Goal: Transaction & Acquisition: Purchase product/service

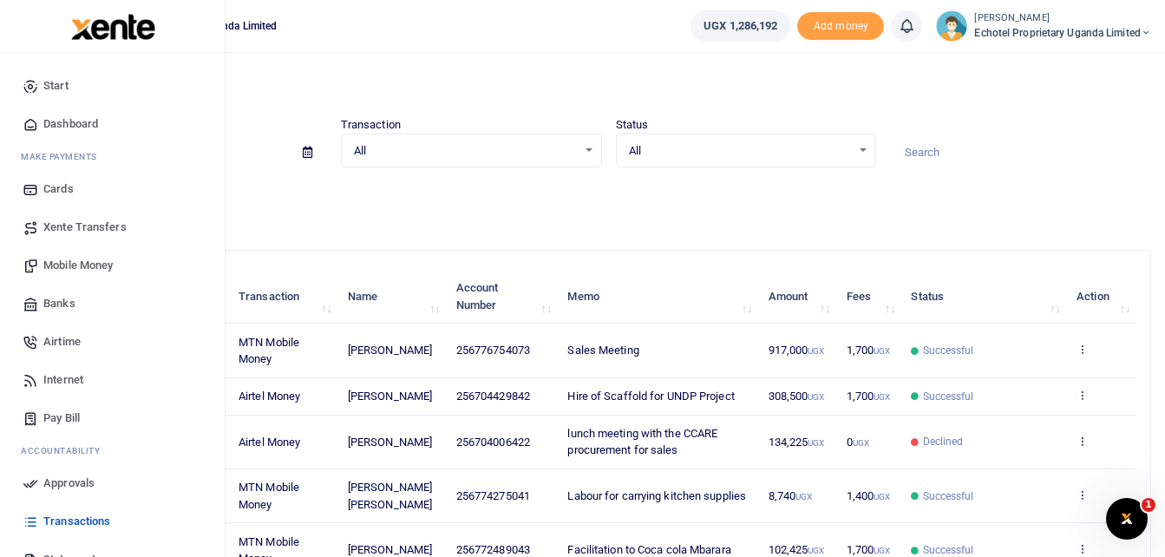
click at [50, 264] on span "Mobile Money" at bounding box center [77, 265] width 69 height 17
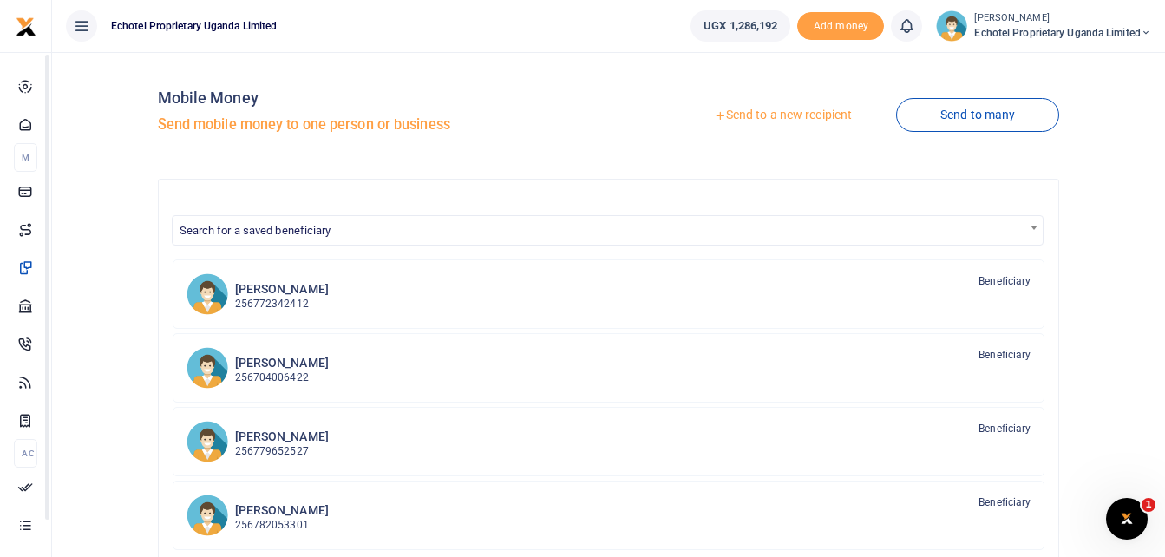
click at [344, 235] on span "Search for a saved beneficiary" at bounding box center [608, 229] width 871 height 27
click at [270, 263] on input "Search" at bounding box center [608, 262] width 864 height 26
type input "alin"
click at [458, 160] on div "Mobile Money Send mobile money to one person or business" at bounding box center [380, 115] width 444 height 99
click at [779, 112] on link "Send to a new recipient" at bounding box center [782, 115] width 226 height 31
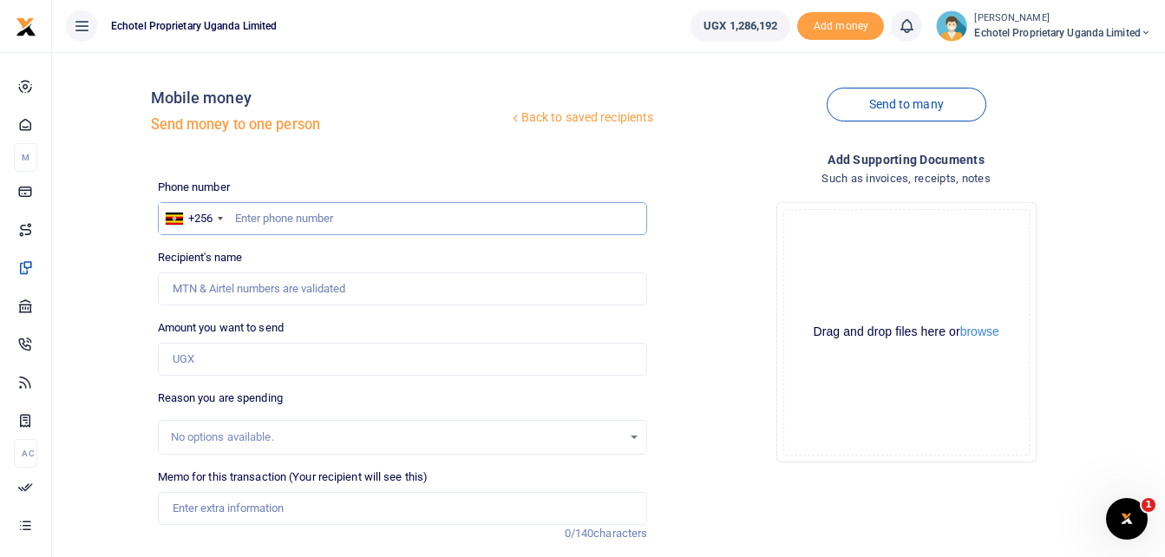
click at [304, 216] on input "text" at bounding box center [403, 218] width 490 height 33
click at [232, 271] on div "Recipient's name Name is required." at bounding box center [403, 277] width 490 height 56
click at [232, 285] on input "Recipient's name" at bounding box center [403, 288] width 490 height 33
type input "[PERSON_NAME]"
type input "900,000"
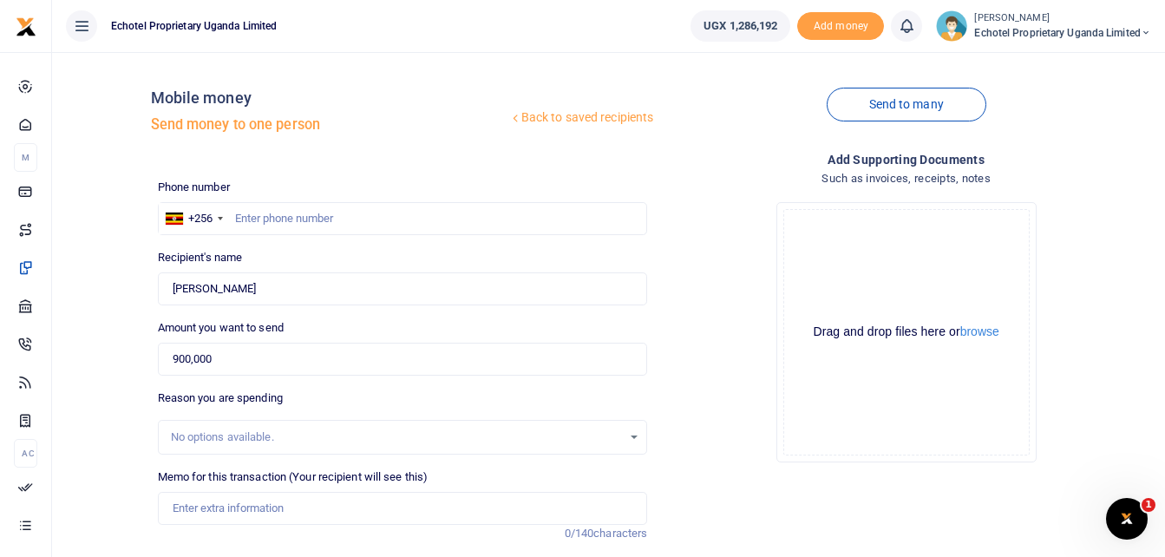
type input "Sales Meeting"
click at [258, 290] on input "[PERSON_NAME]" at bounding box center [403, 288] width 490 height 33
type input "0776754073"
drag, startPoint x: 210, startPoint y: 355, endPoint x: 230, endPoint y: 360, distance: 20.6
click at [230, 360] on input "900,000" at bounding box center [403, 359] width 490 height 33
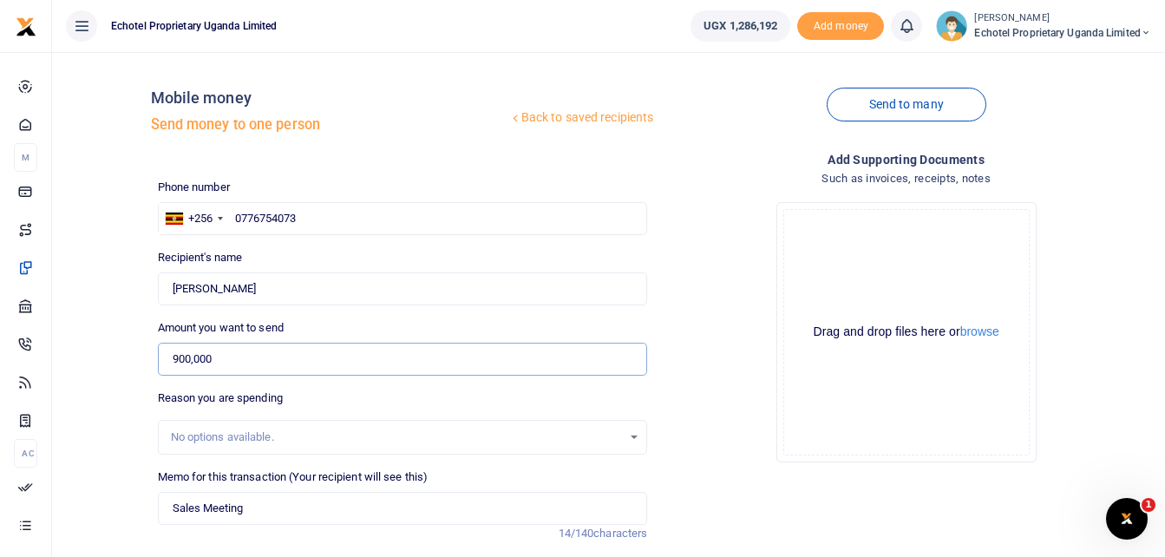
click at [230, 360] on input "900,000" at bounding box center [403, 359] width 490 height 33
drag, startPoint x: 152, startPoint y: 353, endPoint x: 141, endPoint y: 352, distance: 10.4
click at [141, 352] on div "Back to saved recipients Mobile money Send money to one person Send to many Pho…" at bounding box center [608, 379] width 1099 height 626
type input "287,000"
click at [275, 396] on label "Reason you are spending" at bounding box center [220, 397] width 125 height 17
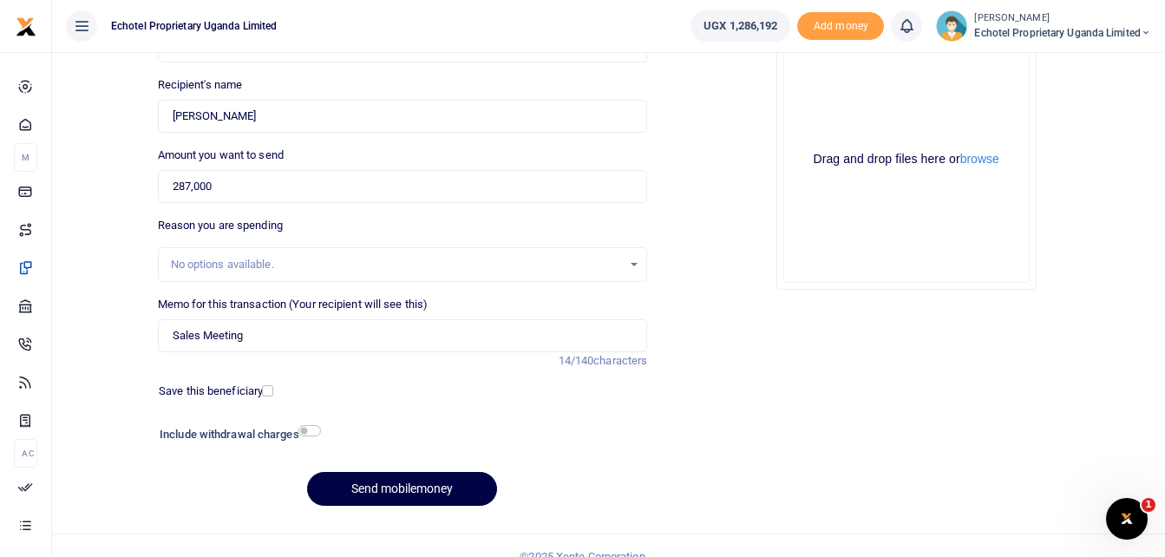
scroll to position [173, 0]
drag, startPoint x: 255, startPoint y: 338, endPoint x: 143, endPoint y: 338, distance: 111.9
click at [143, 338] on div "Back to saved recipients Mobile money Send money to one person Send to many Pho…" at bounding box center [608, 205] width 1099 height 626
click at [256, 330] on input "Sales Meeting" at bounding box center [403, 334] width 490 height 33
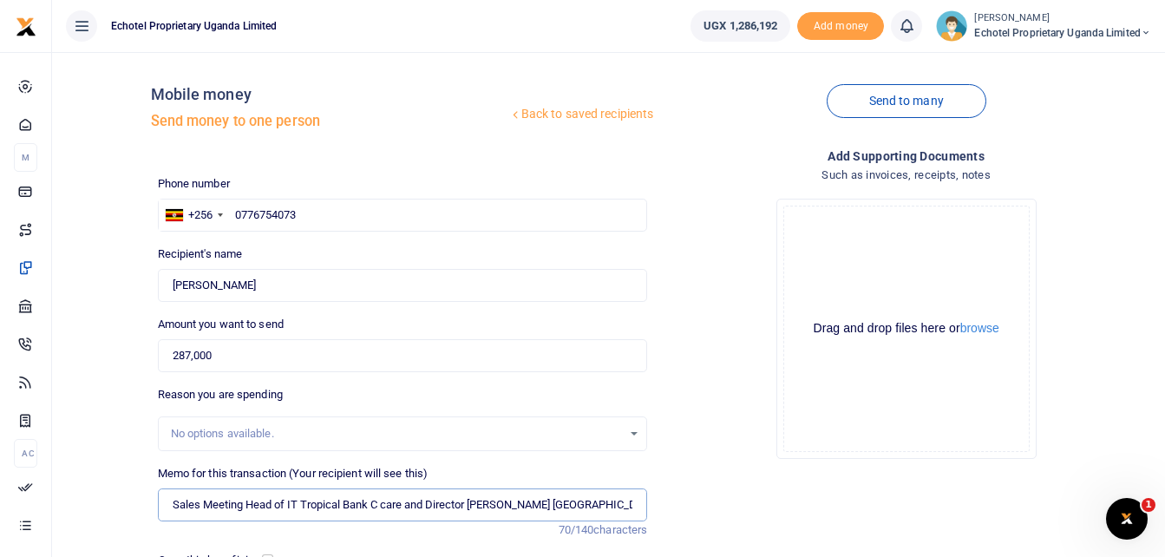
scroll to position [0, 0]
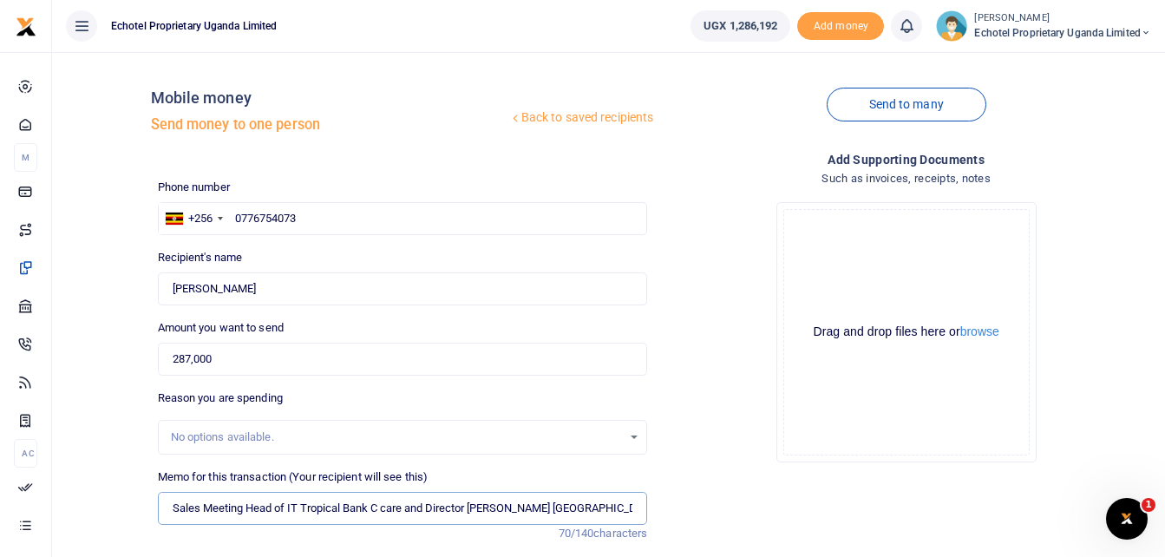
type input "Sales Meeting Head of IT Tropical Bank C care and Director NITA Uganda"
click at [983, 330] on button "browse" at bounding box center [979, 331] width 39 height 13
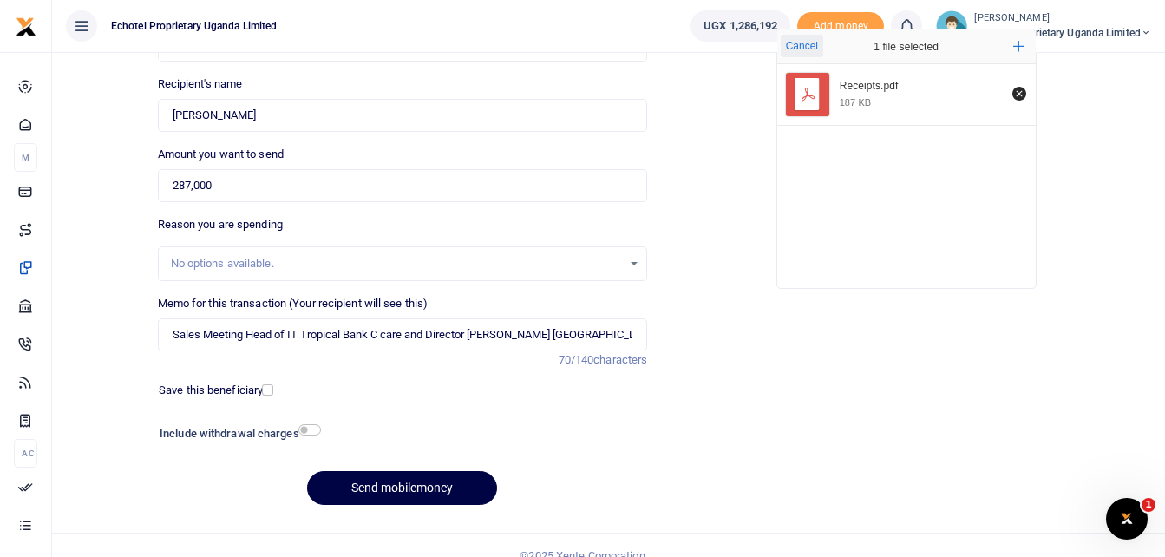
scroll to position [194, 0]
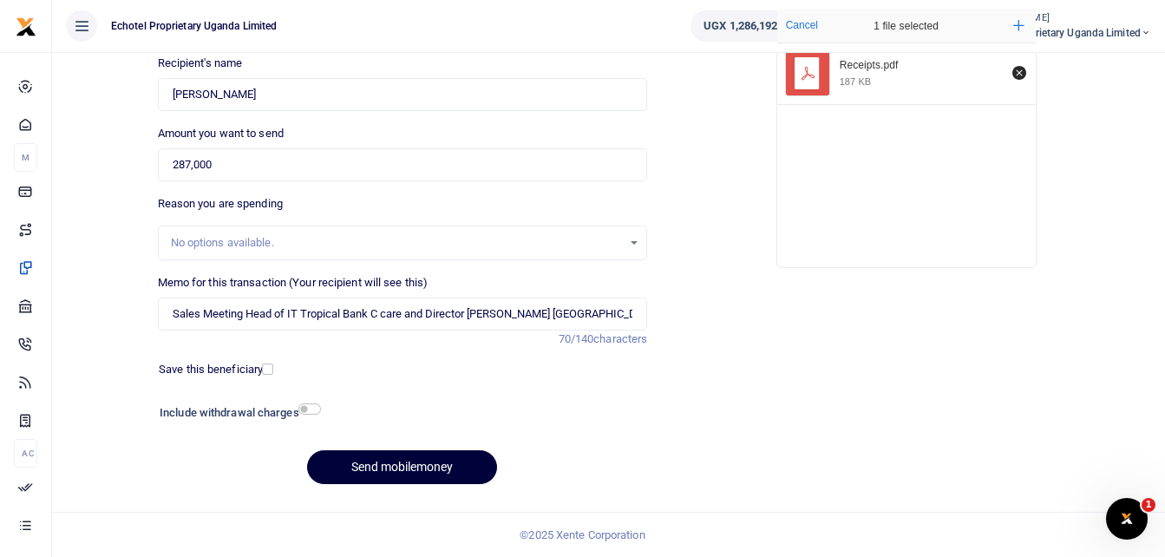
click at [380, 469] on button "Send mobilemoney" at bounding box center [402, 467] width 190 height 34
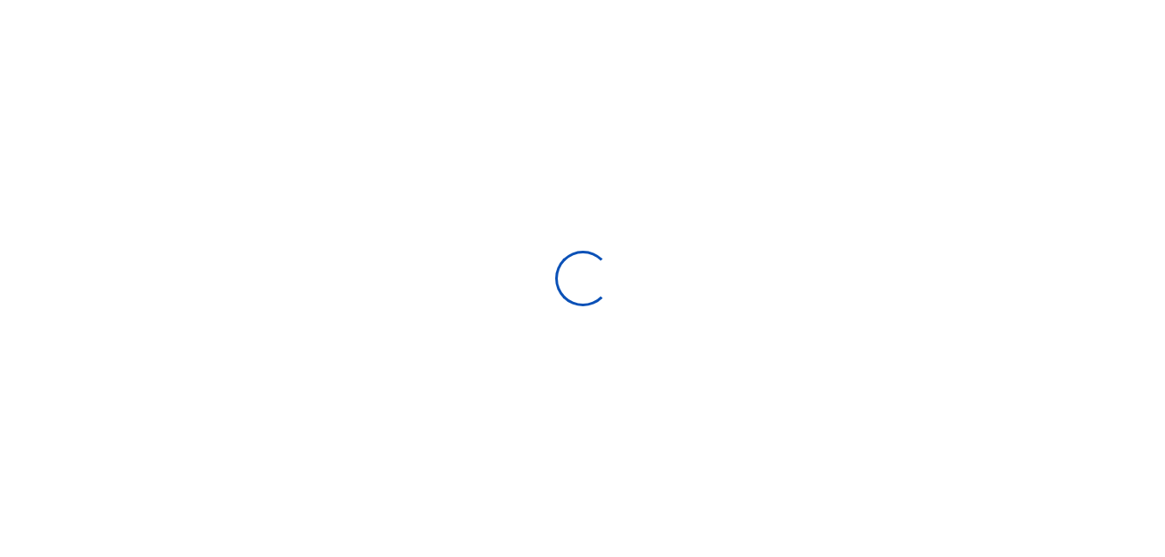
select select
